Goal: Task Accomplishment & Management: Complete application form

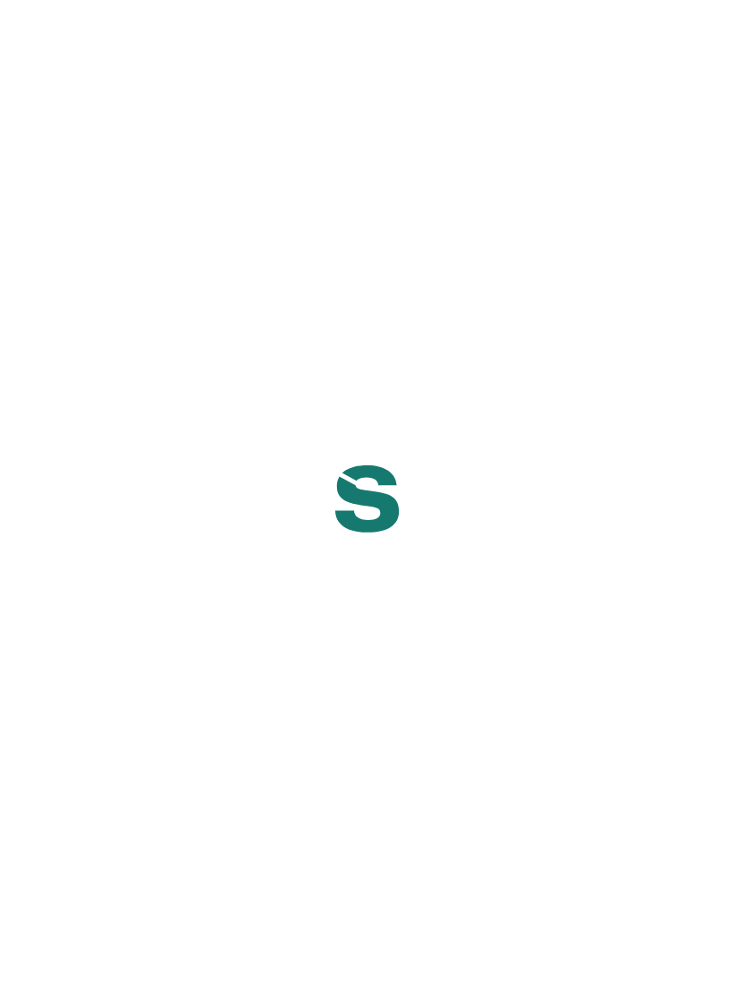
select select "NG"
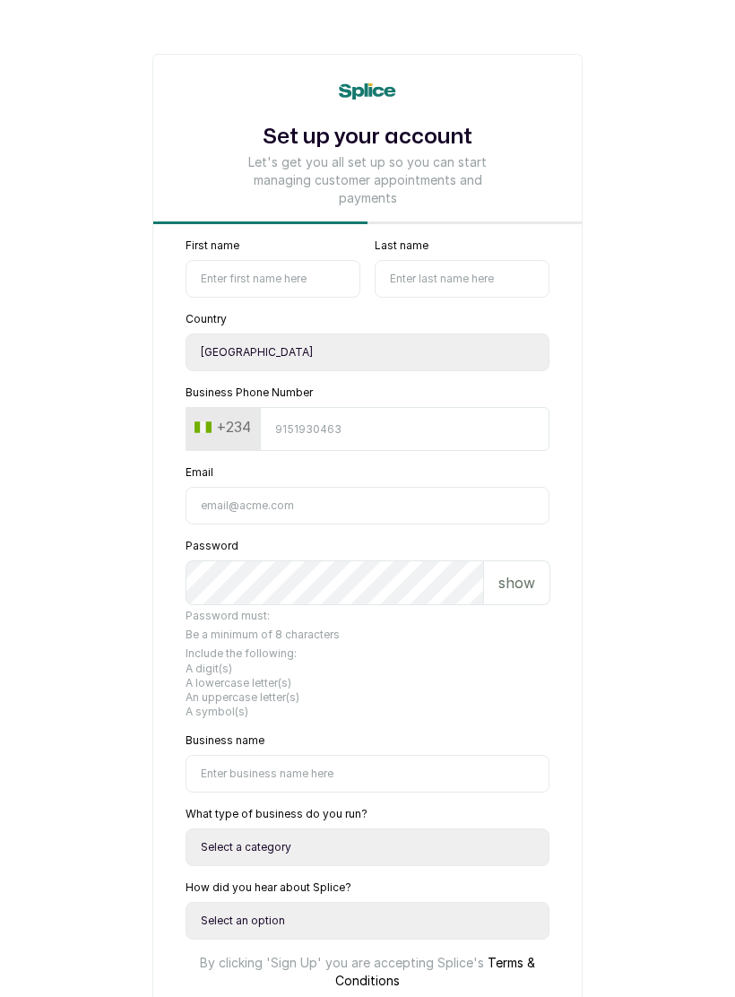
click at [291, 272] on input "First name" at bounding box center [273, 279] width 175 height 38
type input "Fluff n Puff"
click at [481, 266] on input "Last name" at bounding box center [462, 279] width 175 height 38
type input "Hair"
click at [451, 421] on input "Business Phone Number" at bounding box center [405, 429] width 290 height 44
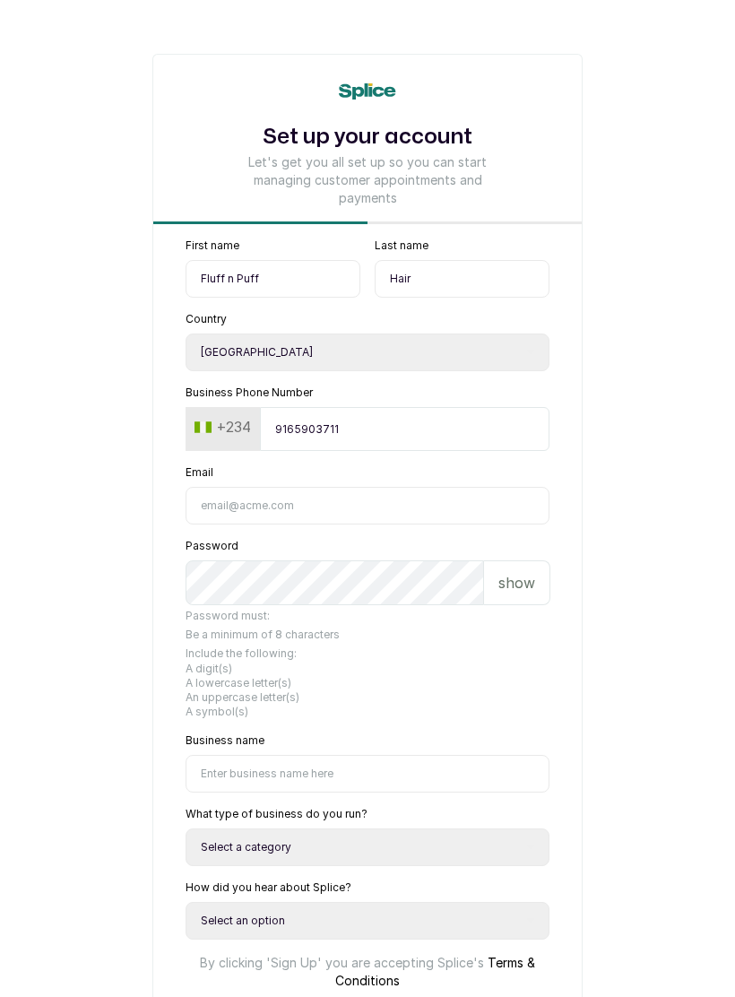
type input "9165903711"
click at [480, 513] on input "Email" at bounding box center [368, 506] width 364 height 38
type input "[EMAIL_ADDRESS][DOMAIN_NAME]"
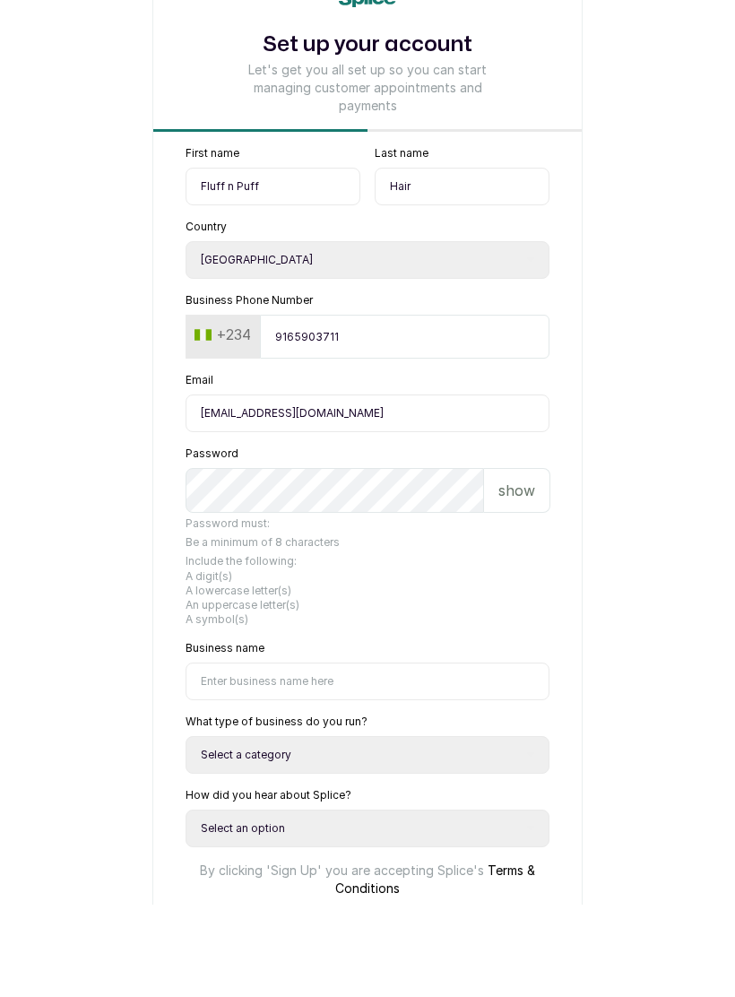
click at [534, 560] on div "show" at bounding box center [517, 582] width 66 height 45
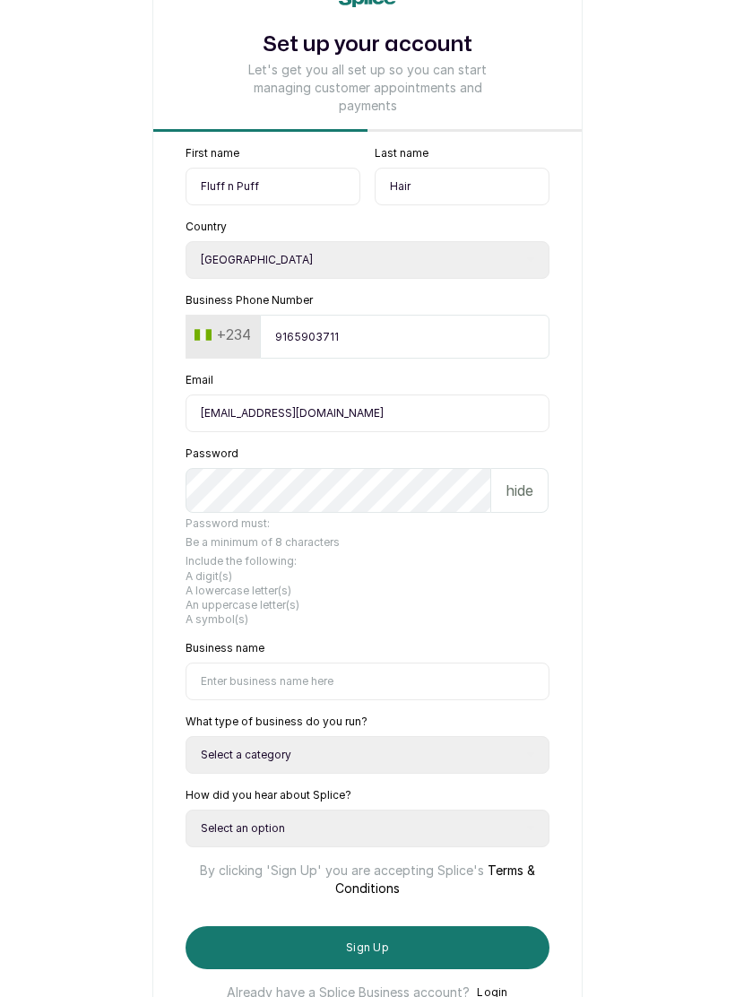
click at [424, 672] on input "Business name" at bounding box center [368, 682] width 364 height 38
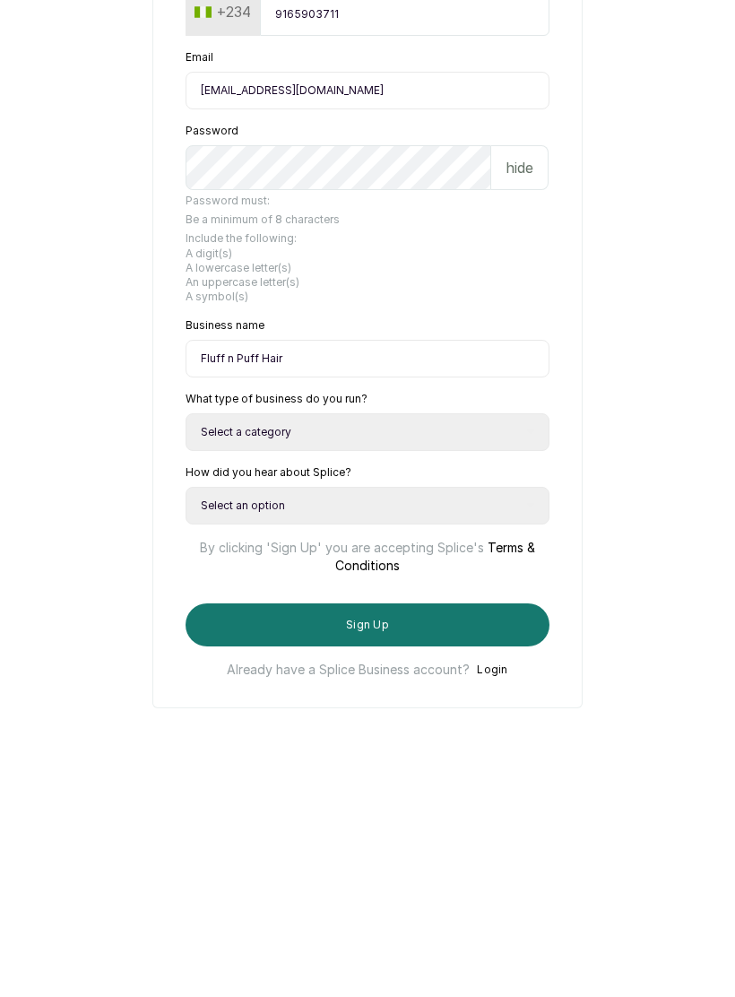
type input "Fluff n Puff Hair"
click at [508, 693] on select "Select a category I have more than one location I manage a team of beauty profe…" at bounding box center [368, 712] width 364 height 38
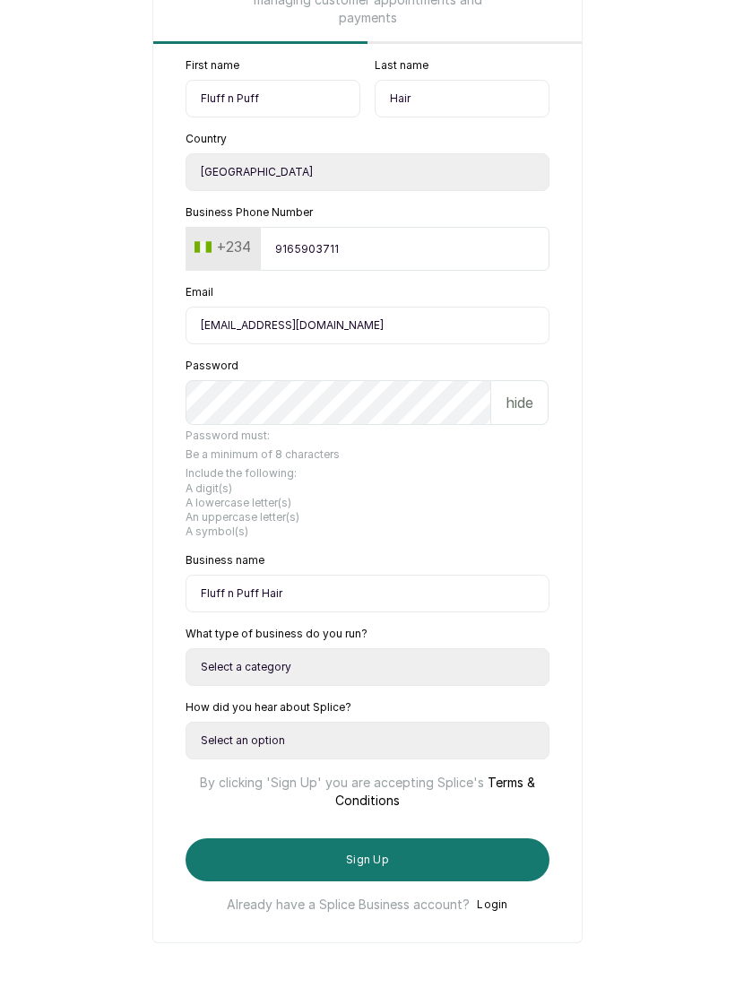
click at [456, 648] on select "Select a category I have more than one location I manage a team of beauty profe…" at bounding box center [368, 667] width 364 height 38
select select "manage_a_team"
click at [445, 648] on select "Select a category I have more than one location I manage a team of beauty profe…" at bounding box center [368, 667] width 364 height 38
click at [475, 722] on select "Select an option Google search Instagram Facebook LinkedIn Splice Blog I was re…" at bounding box center [368, 741] width 364 height 38
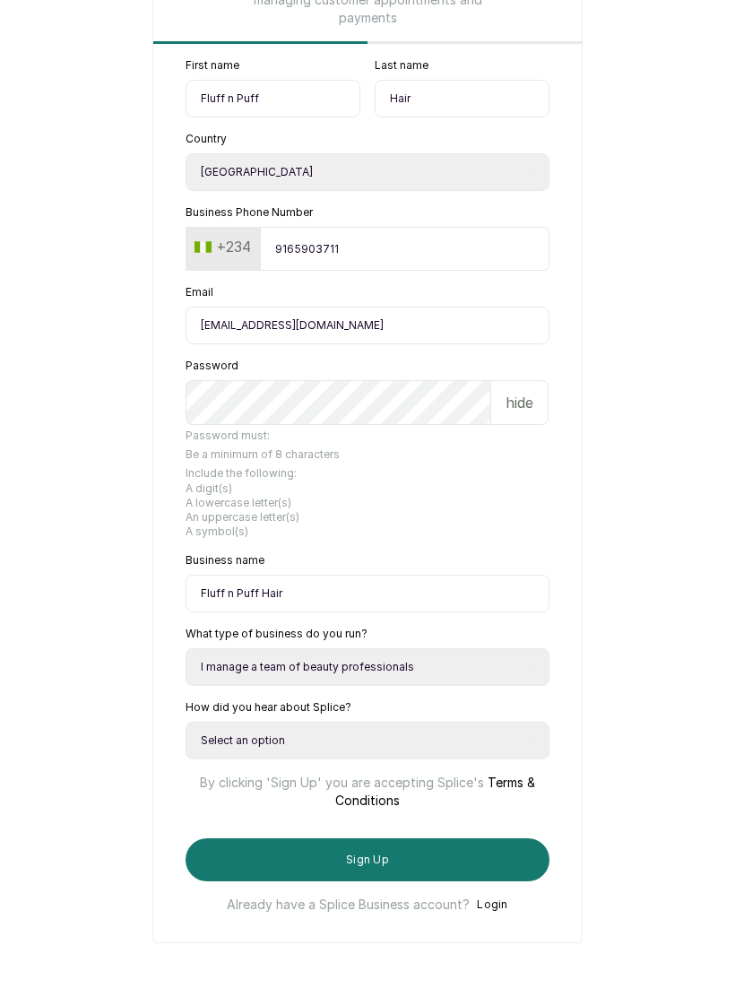
select select "instagram"
click at [480, 861] on button "Sign Up" at bounding box center [368, 859] width 364 height 43
